Goal: Use online tool/utility: Utilize a website feature to perform a specific function

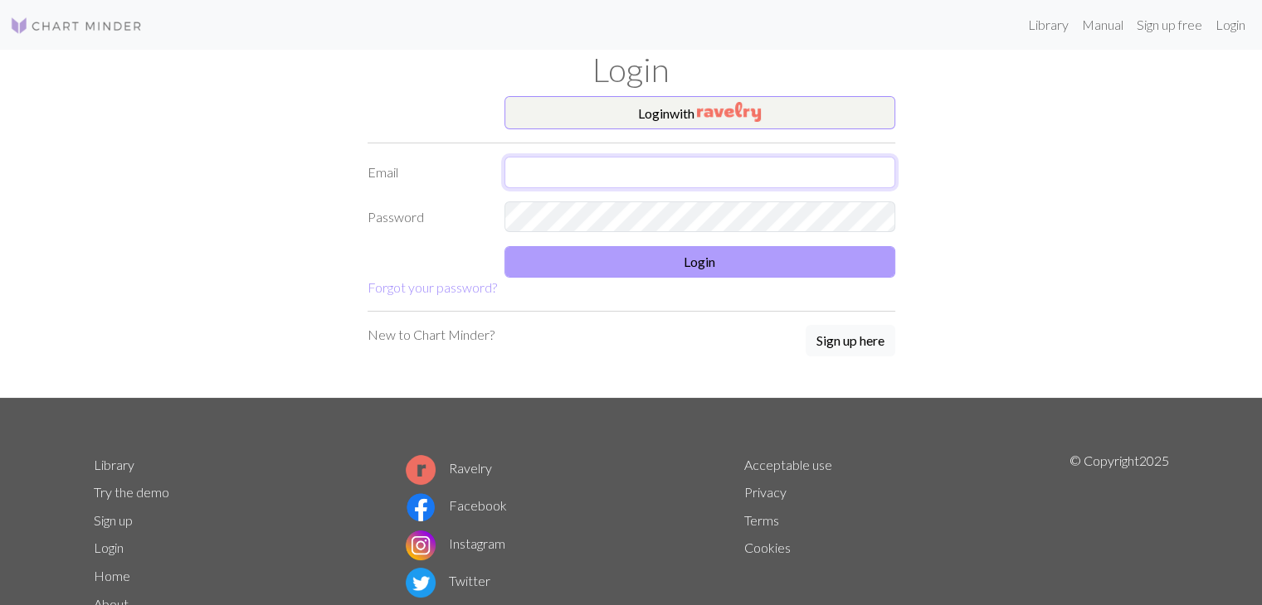
type input "[EMAIL_ADDRESS][DOMAIN_NAME]"
click at [698, 256] on button "Login" at bounding box center [699, 262] width 391 height 32
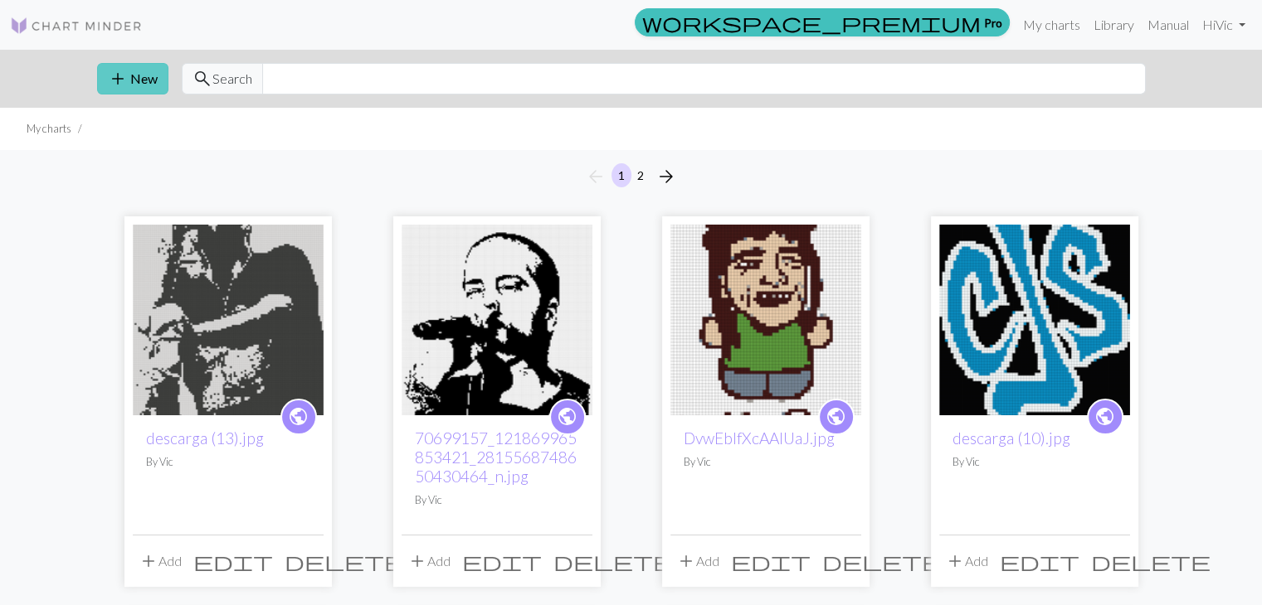
click at [133, 82] on button "add New" at bounding box center [132, 79] width 71 height 32
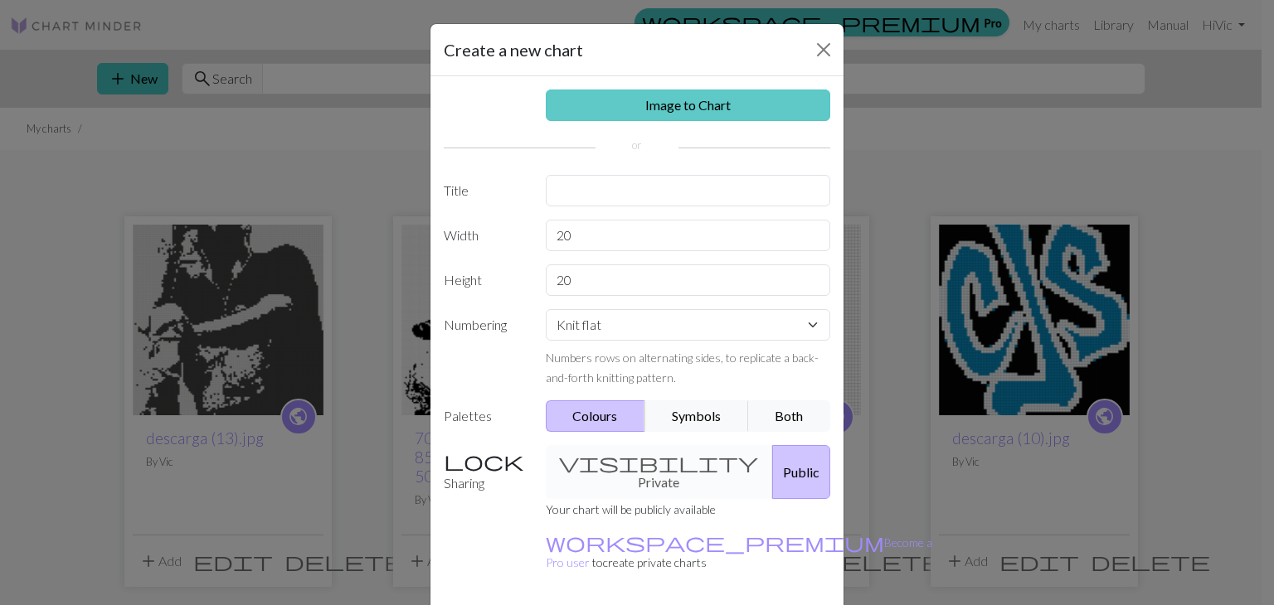
click at [707, 107] on link "Image to Chart" at bounding box center [688, 106] width 285 height 32
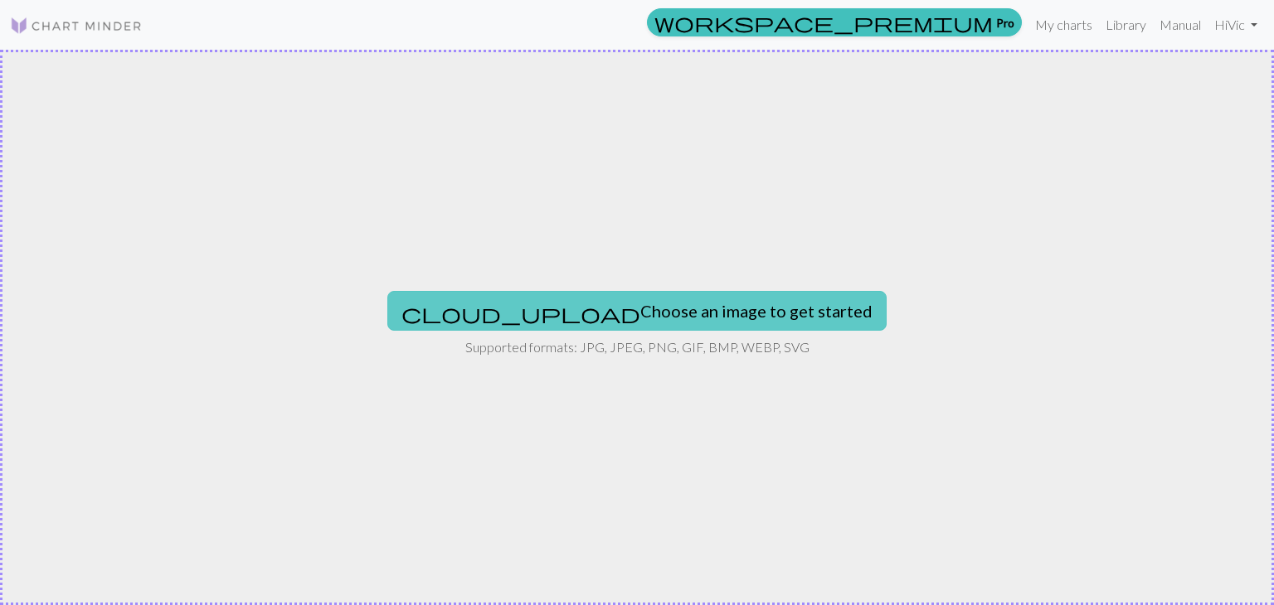
click at [577, 308] on button "cloud_upload Choose an image to get started" at bounding box center [636, 311] width 499 height 40
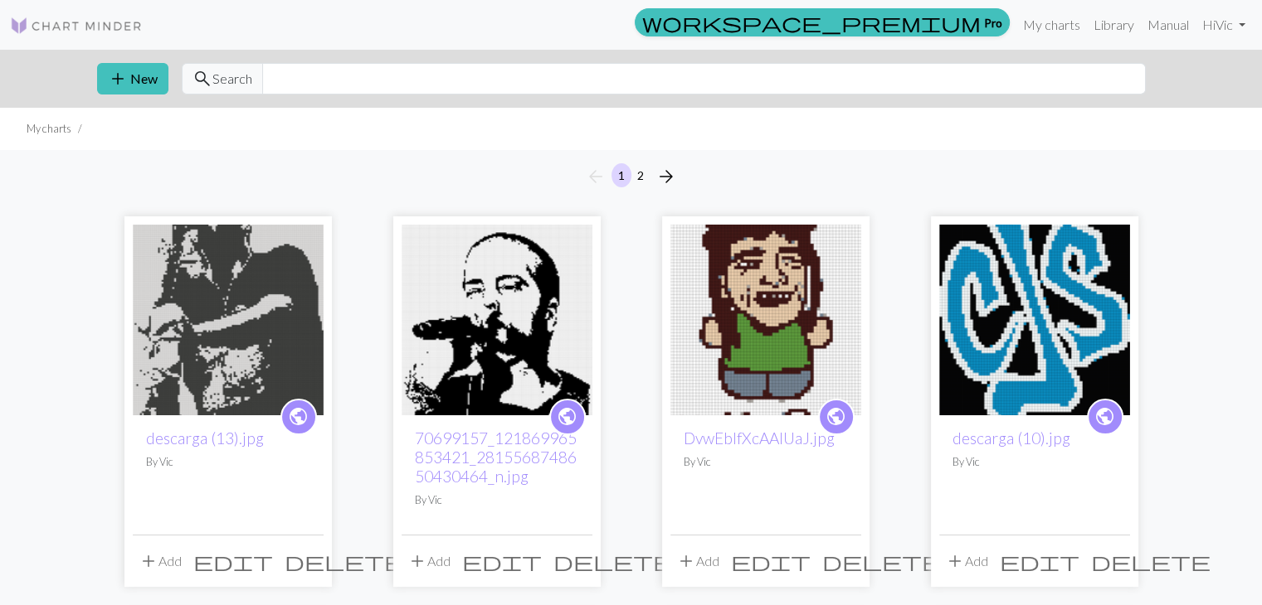
click at [487, 316] on img at bounding box center [496, 320] width 191 height 191
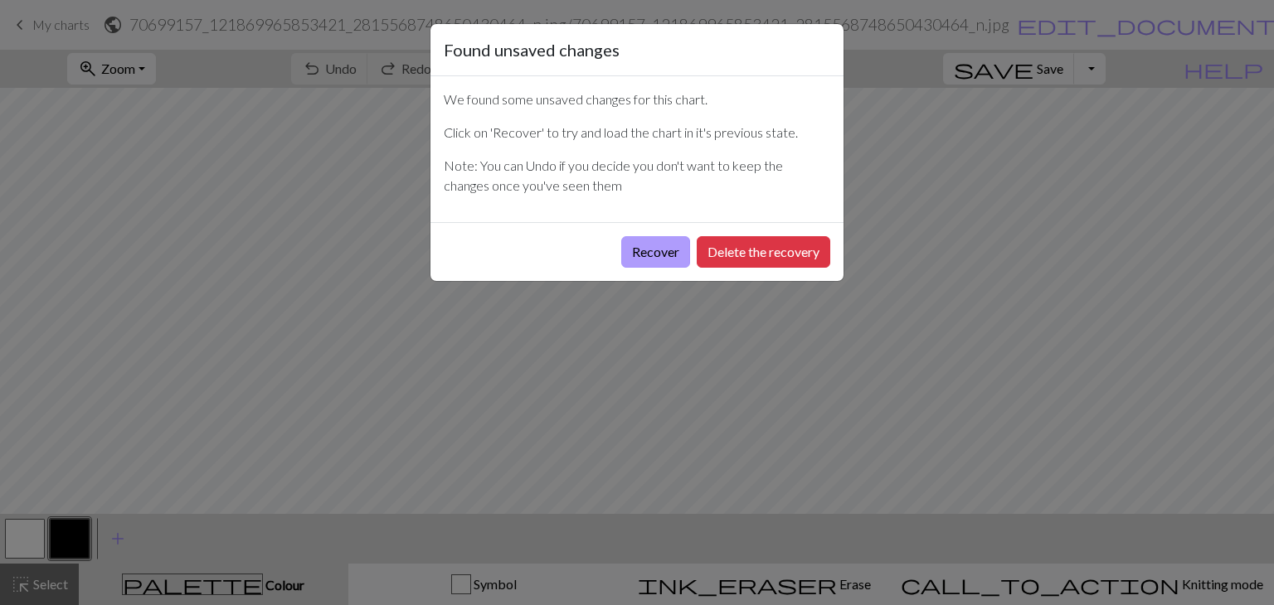
click at [659, 246] on button "Recover" at bounding box center [655, 252] width 69 height 32
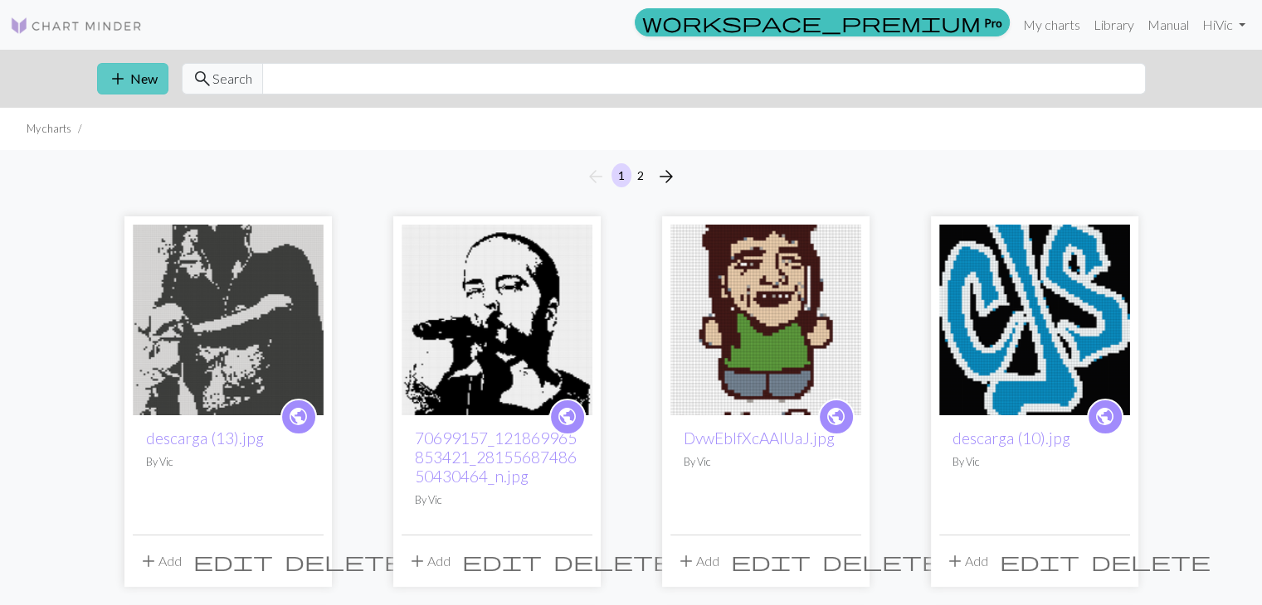
click at [138, 74] on button "add New" at bounding box center [132, 79] width 71 height 32
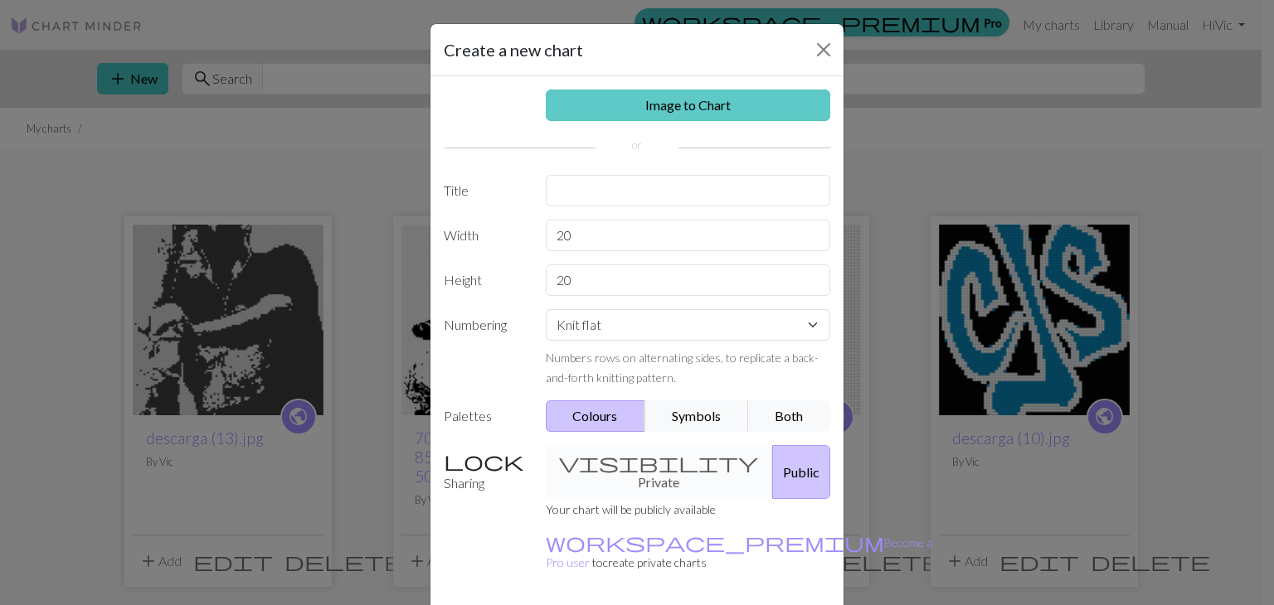
click at [647, 94] on link "Image to Chart" at bounding box center [688, 106] width 285 height 32
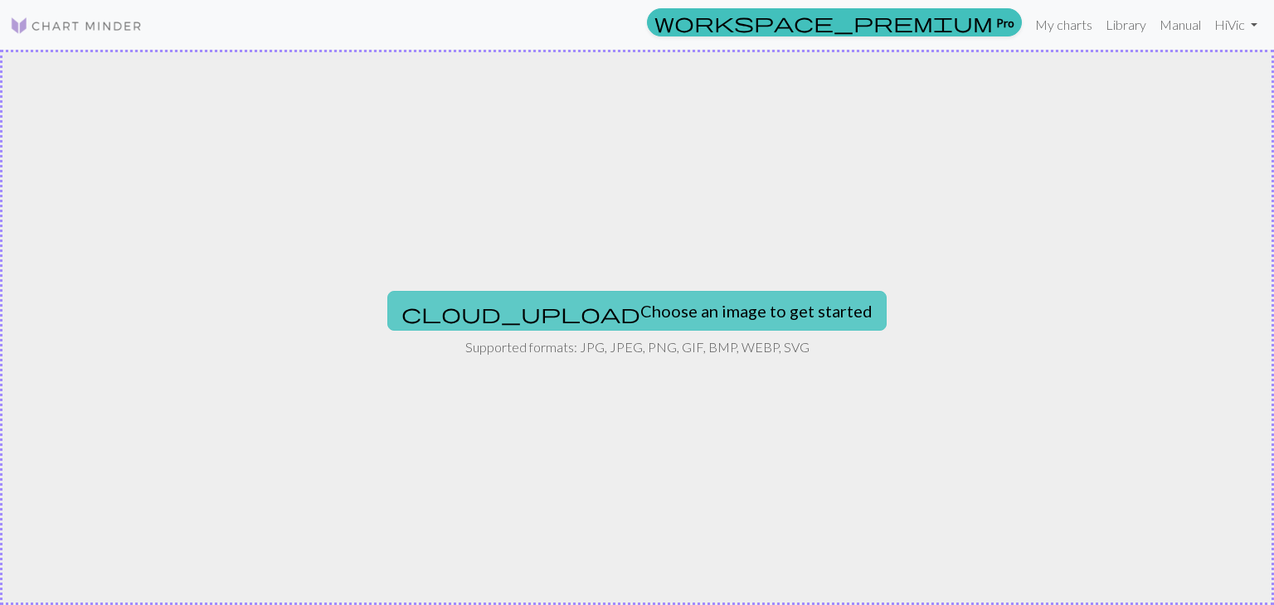
click at [601, 296] on button "cloud_upload Choose an image to get started" at bounding box center [636, 311] width 499 height 40
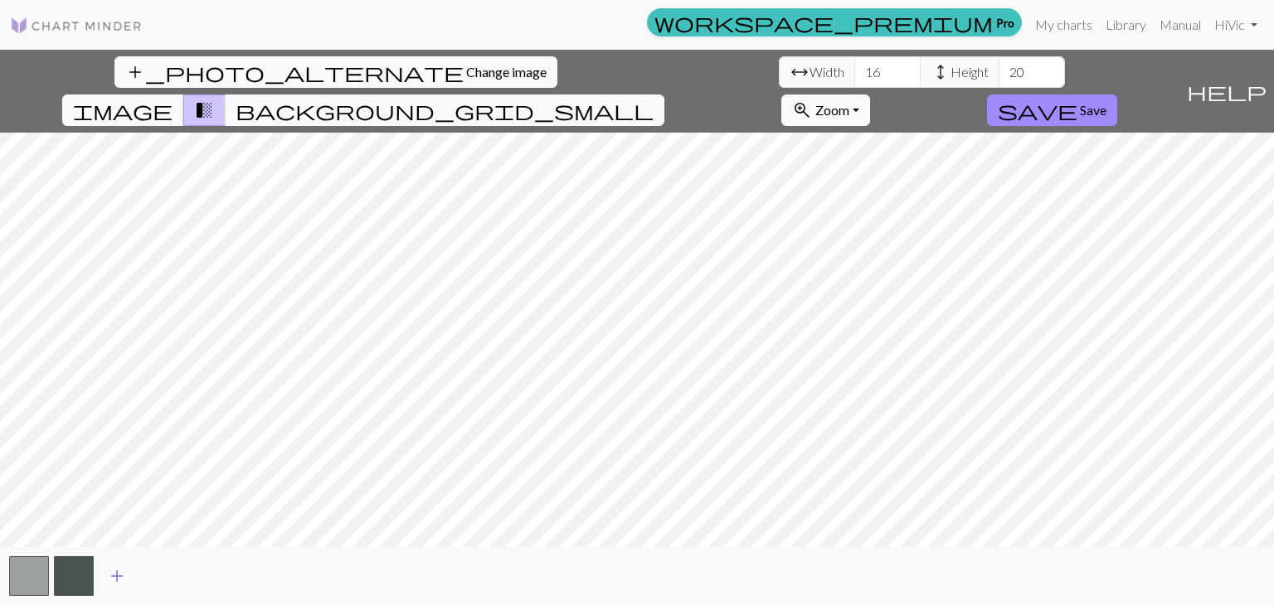
click at [107, 579] on span "add" at bounding box center [117, 576] width 20 height 23
click at [66, 571] on button "button" at bounding box center [74, 577] width 40 height 40
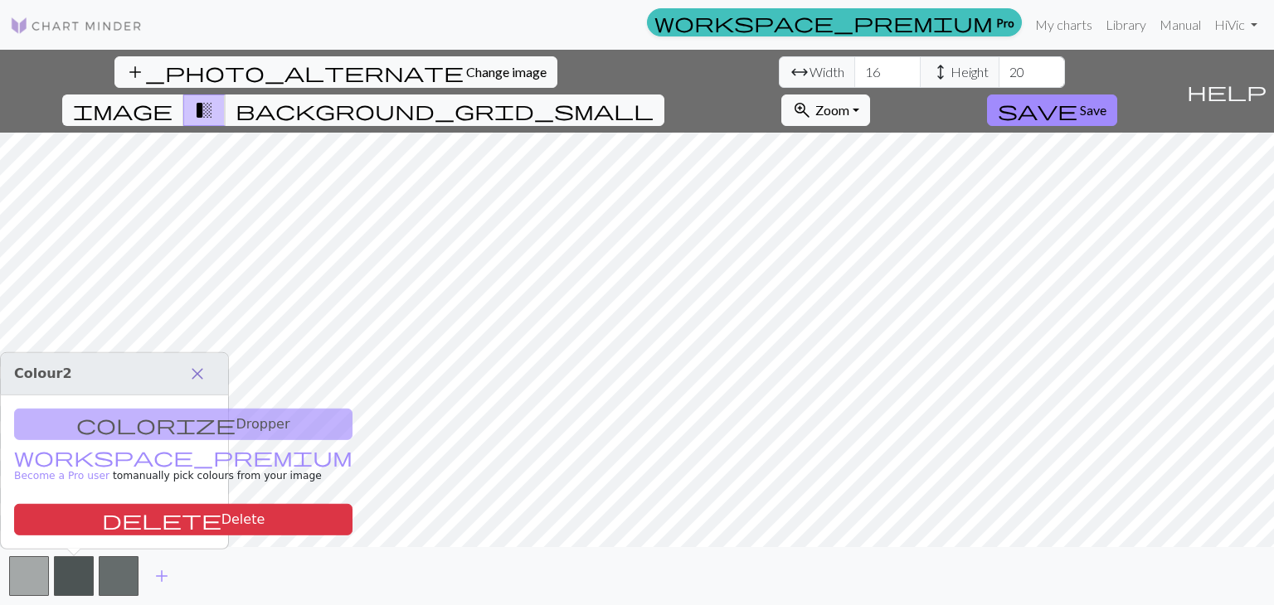
click at [203, 370] on span "close" at bounding box center [197, 373] width 20 height 23
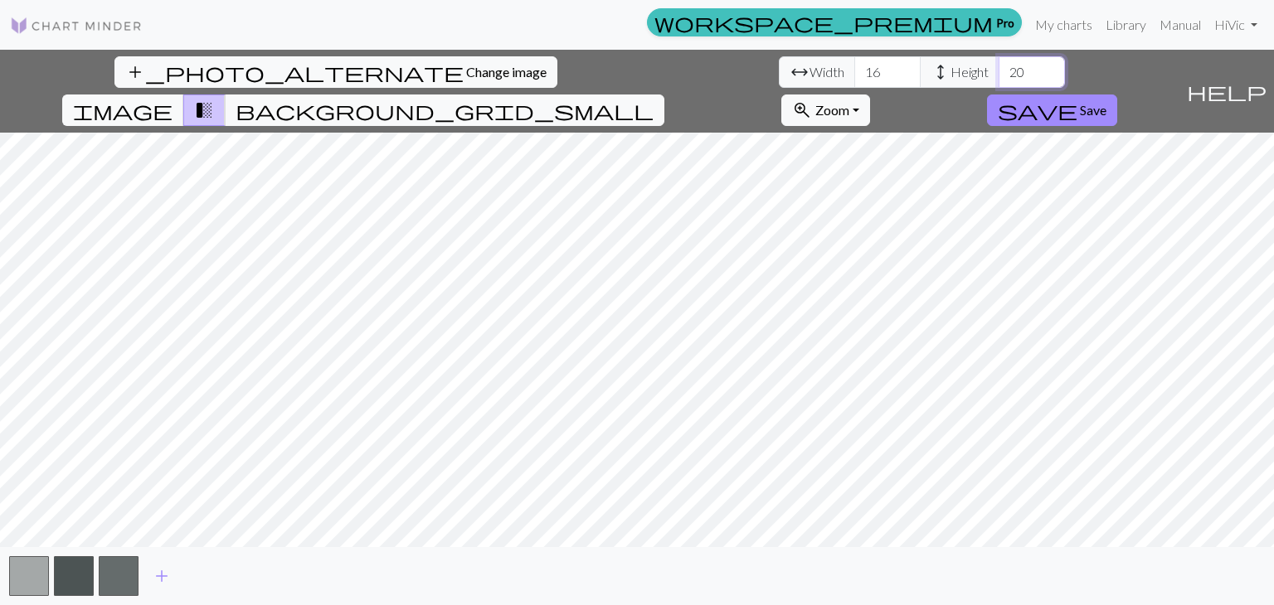
click at [999, 70] on input "20" at bounding box center [1032, 72] width 66 height 32
type input "2"
type input "150"
click at [854, 77] on input "16" at bounding box center [887, 72] width 66 height 32
click at [854, 75] on input "120" at bounding box center [887, 72] width 66 height 32
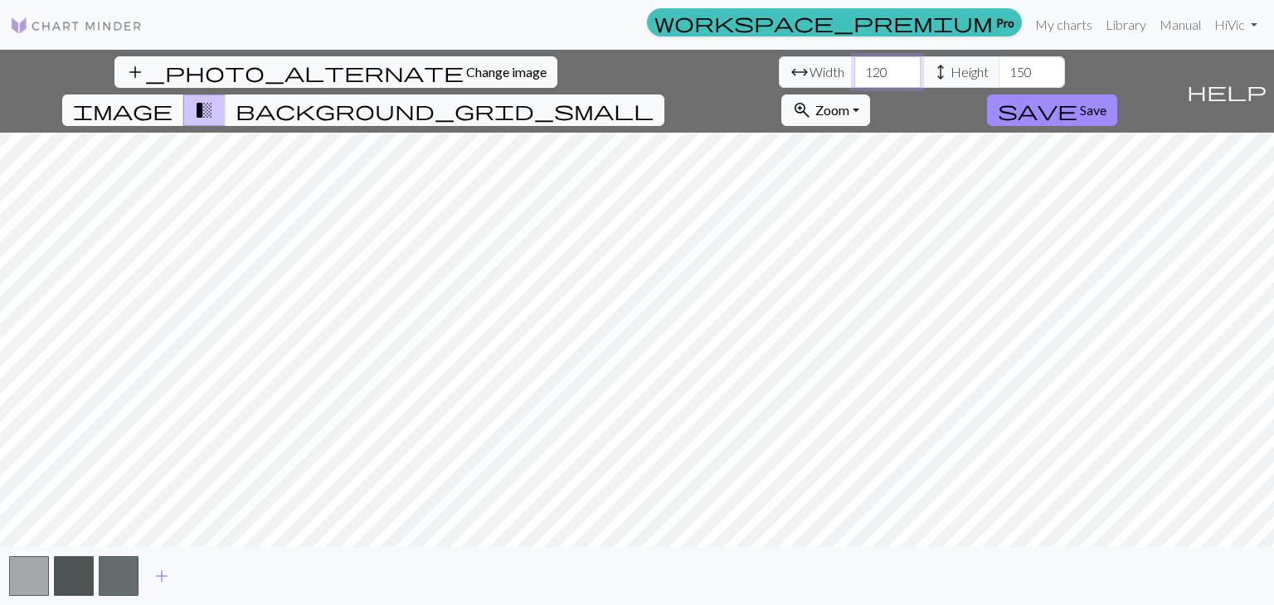
click at [854, 75] on input "120" at bounding box center [887, 72] width 66 height 32
click at [854, 71] on input "120" at bounding box center [887, 72] width 66 height 32
type input "128"
click at [999, 74] on input "150" at bounding box center [1032, 72] width 66 height 32
type input "650"
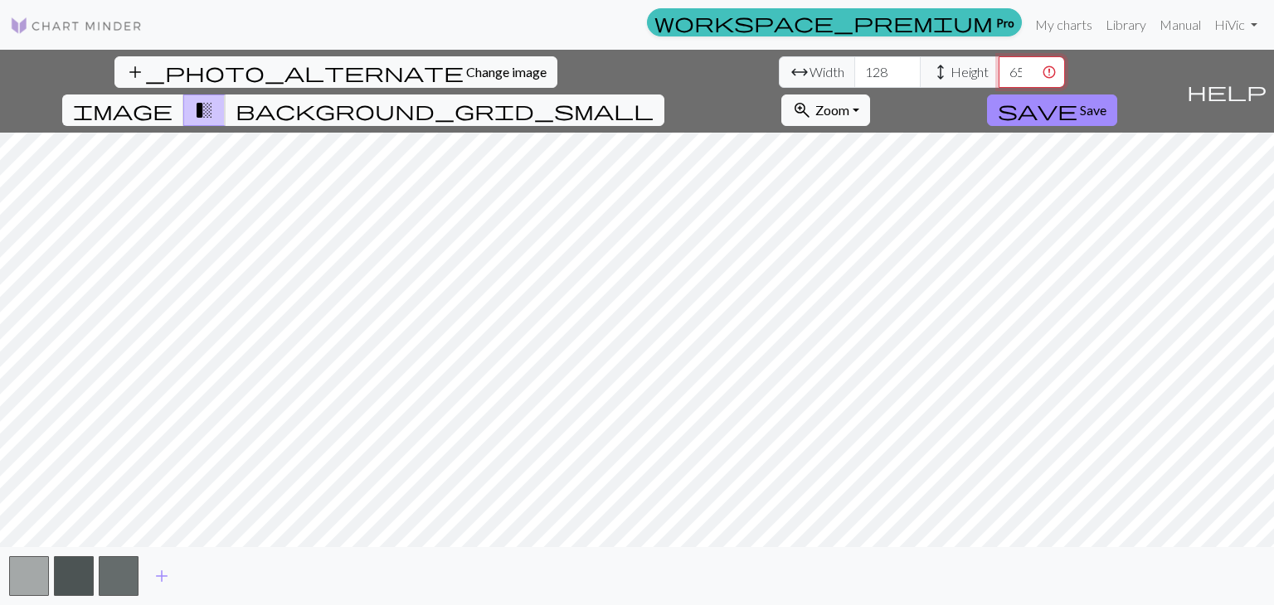
click at [999, 67] on input "650" at bounding box center [1032, 72] width 66 height 32
click at [999, 73] on input "160" at bounding box center [1032, 72] width 66 height 32
type input "180"
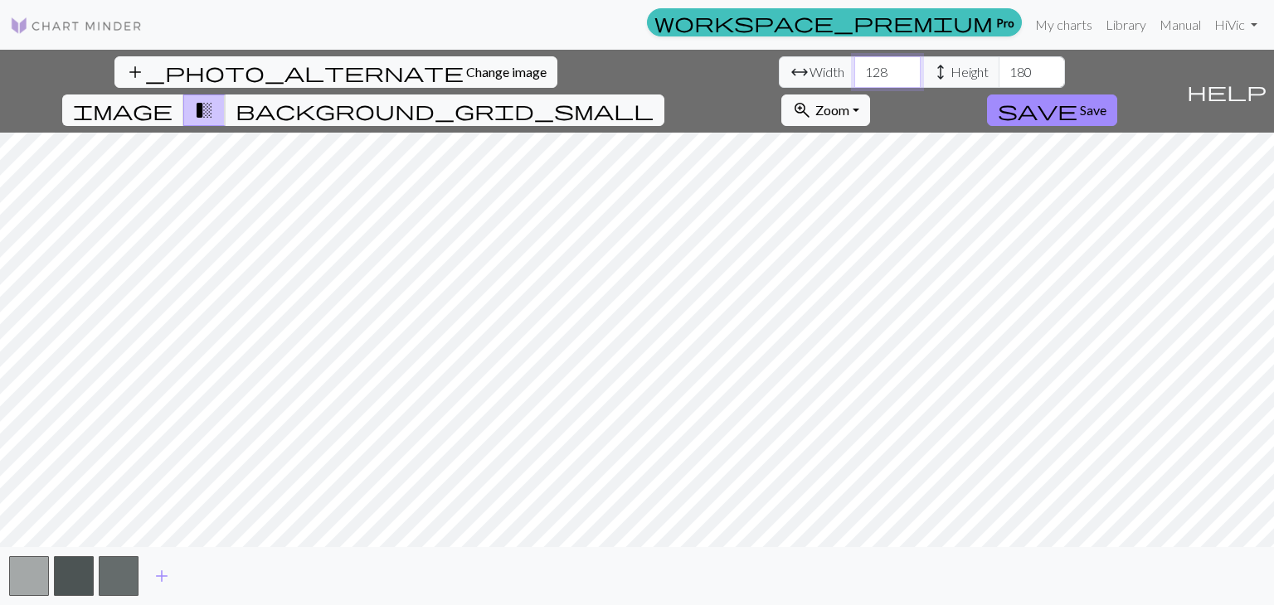
click at [854, 69] on input "128" at bounding box center [887, 72] width 66 height 32
click at [854, 67] on input "148" at bounding box center [887, 72] width 66 height 32
type input "144"
click at [1077, 99] on span "save" at bounding box center [1038, 110] width 80 height 23
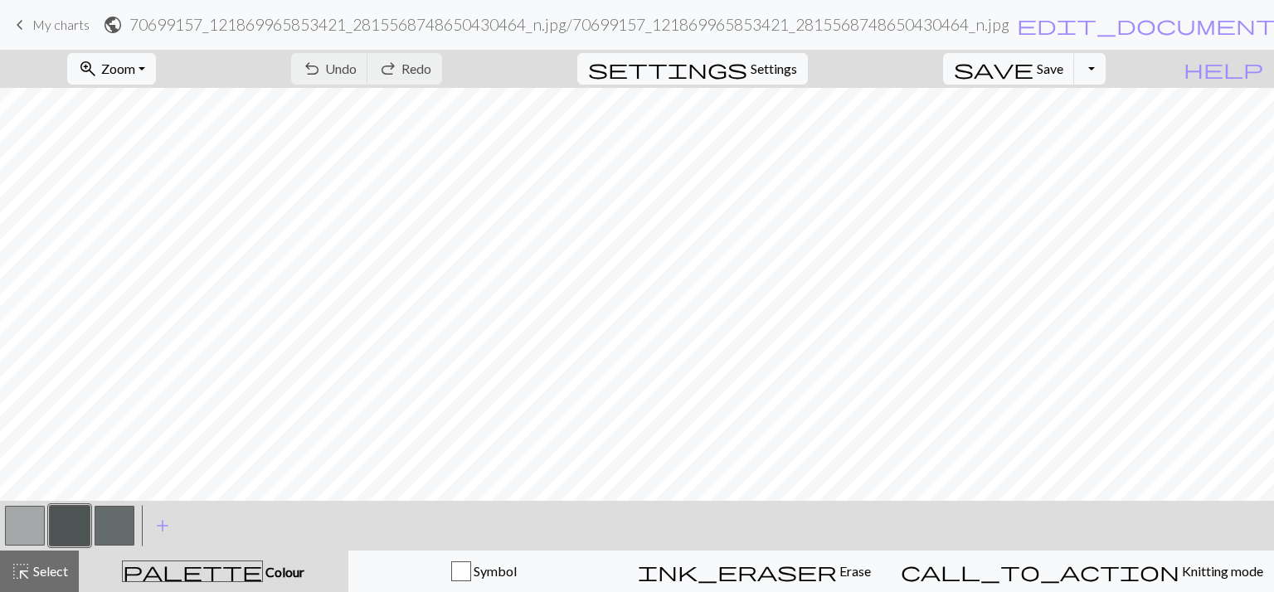
click at [25, 528] on button "button" at bounding box center [25, 526] width 40 height 40
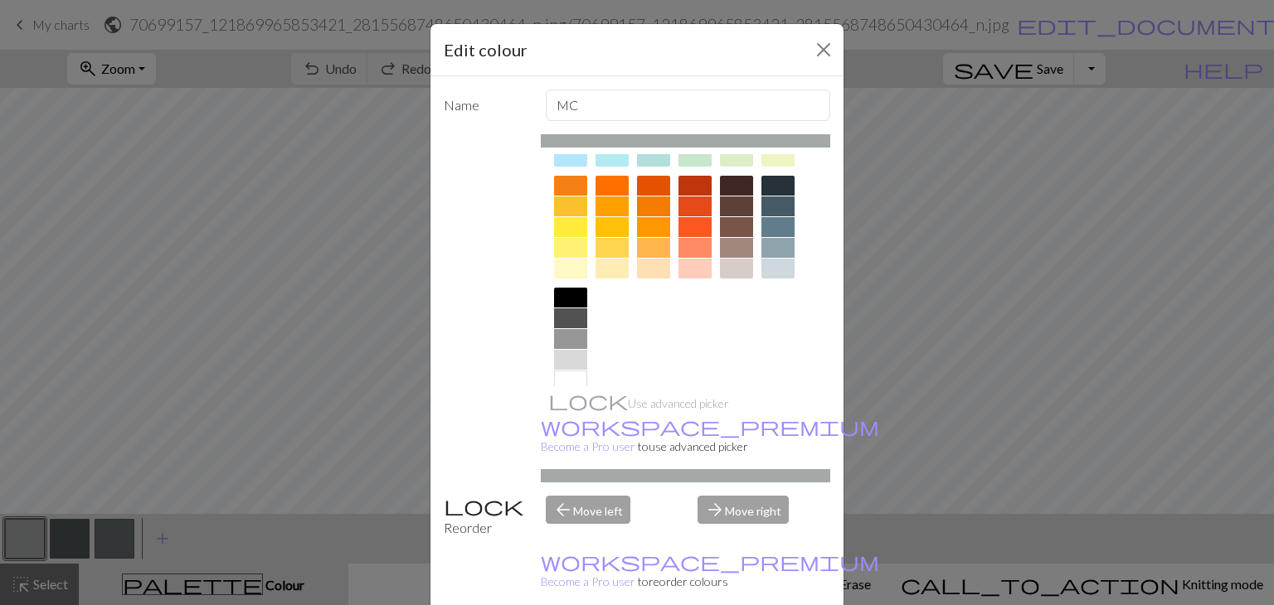
scroll to position [239, 0]
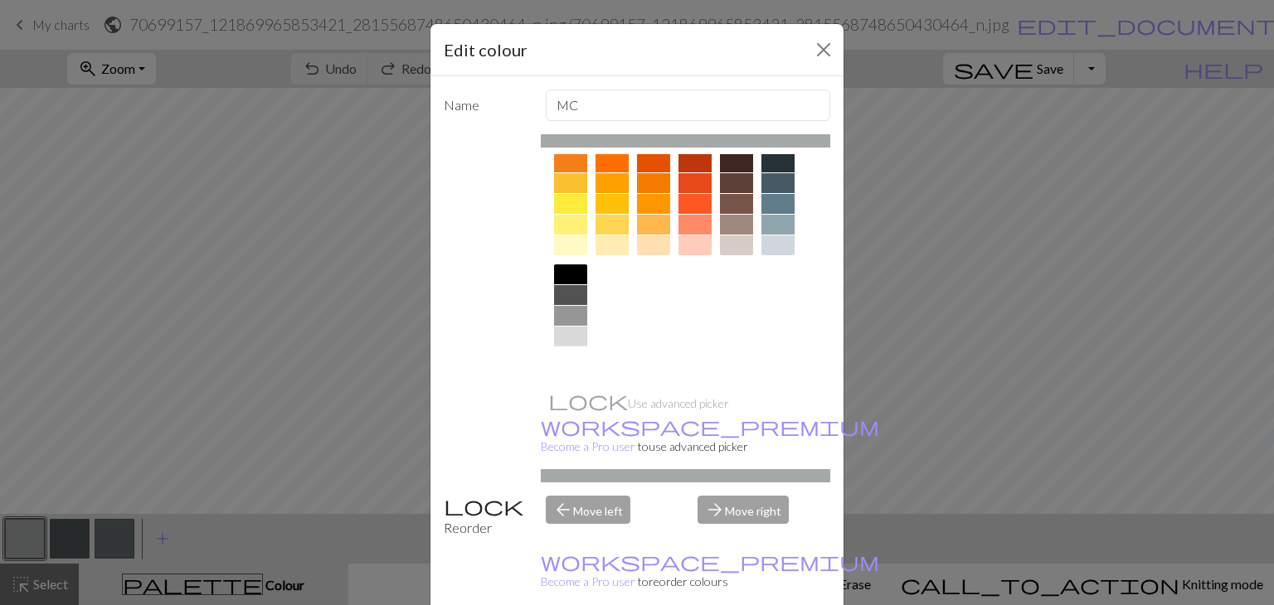
click at [554, 357] on div at bounding box center [570, 358] width 33 height 20
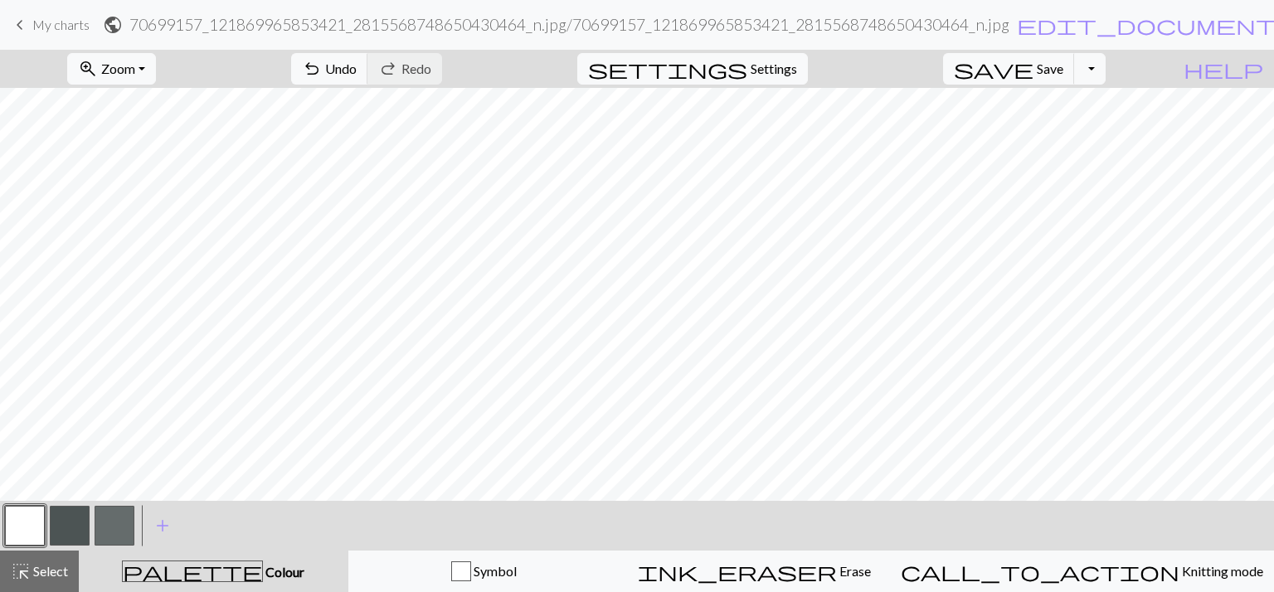
click at [73, 519] on button "button" at bounding box center [70, 526] width 40 height 40
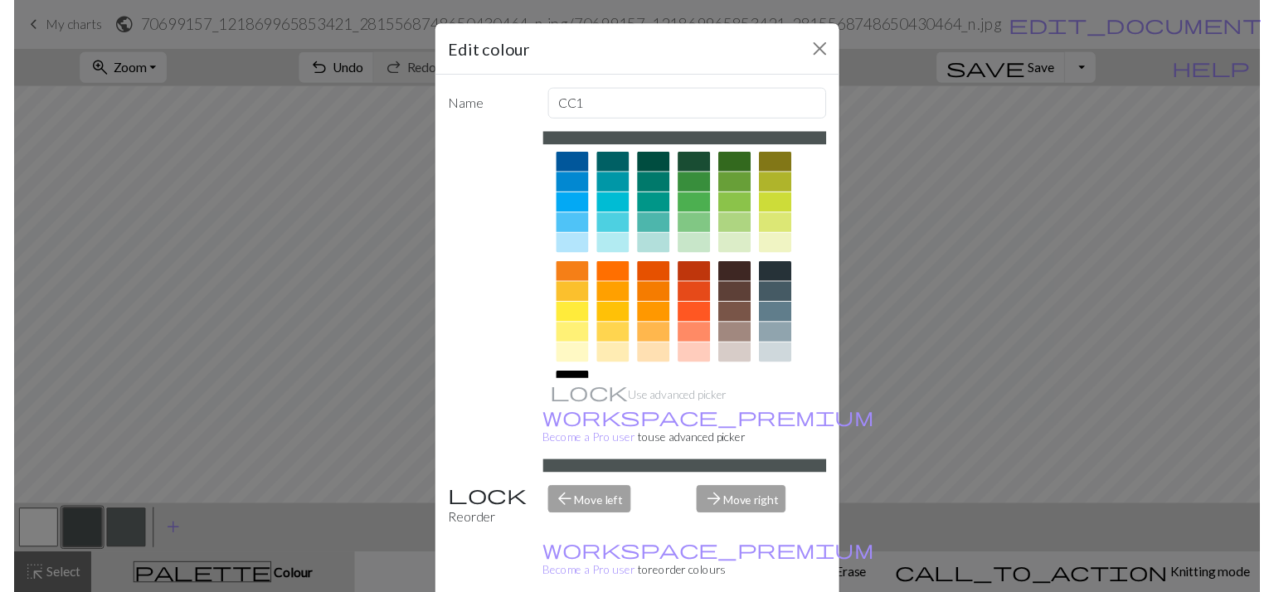
scroll to position [219, 0]
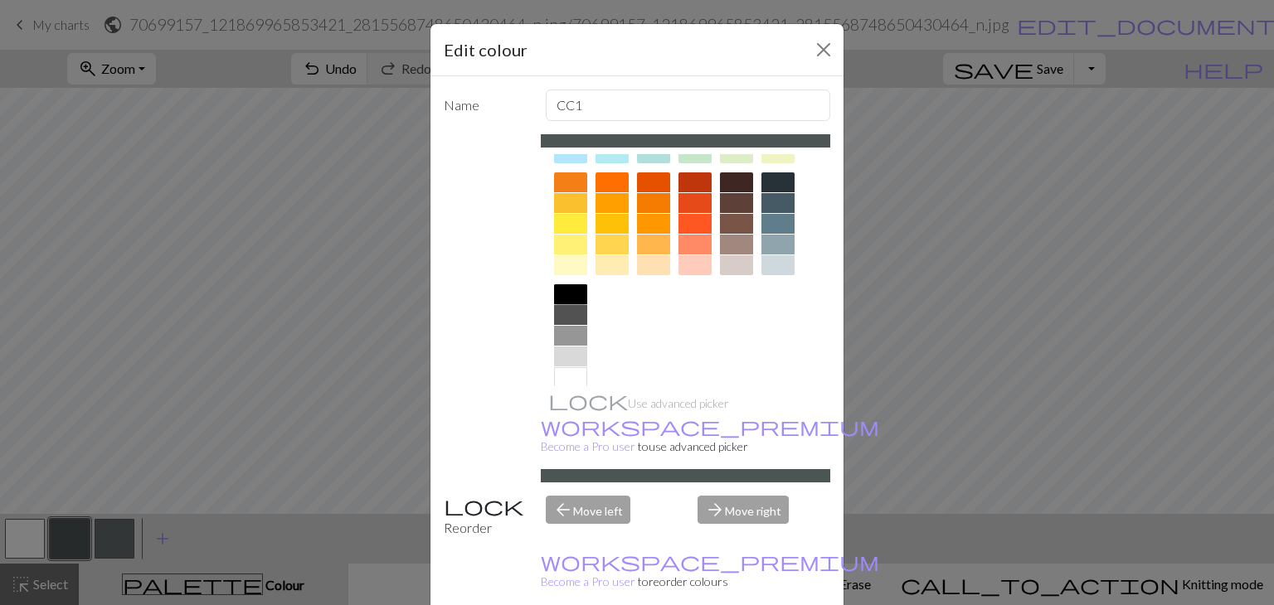
click at [574, 287] on div at bounding box center [570, 294] width 33 height 20
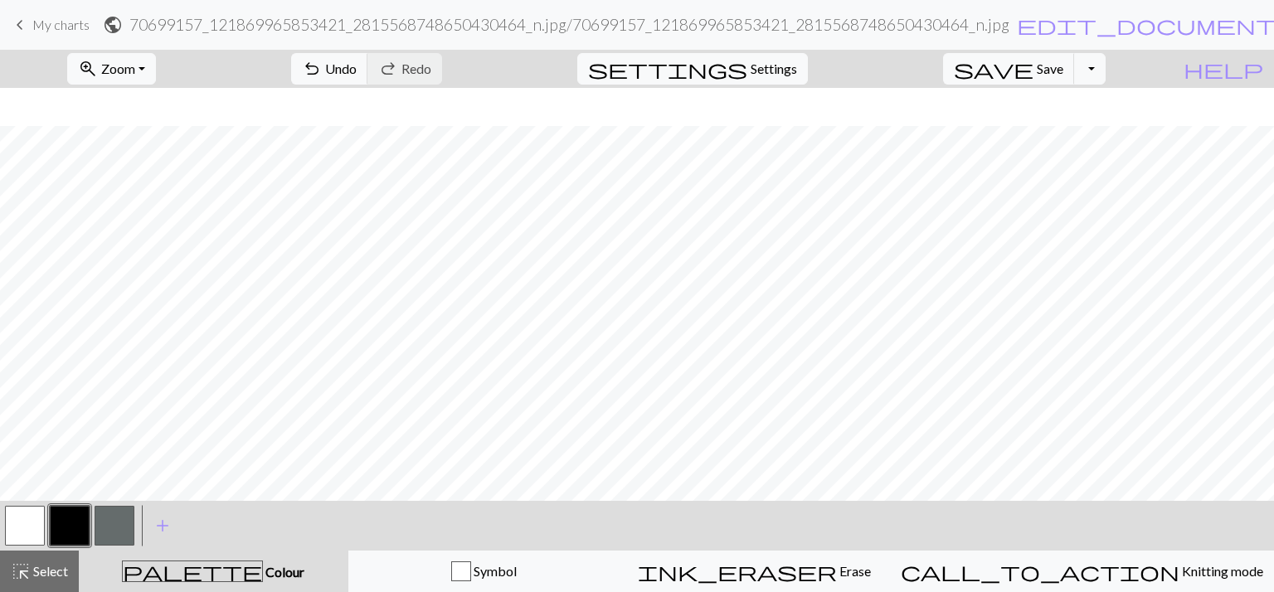
scroll to position [1115, 0]
click at [135, 66] on span "Zoom" at bounding box center [118, 69] width 34 height 16
click at [151, 137] on button "Fit width" at bounding box center [134, 132] width 131 height 27
